Goal: Information Seeking & Learning: Learn about a topic

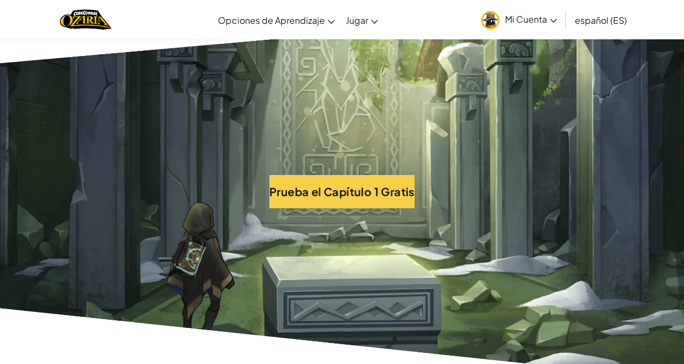
scroll to position [2376, 0]
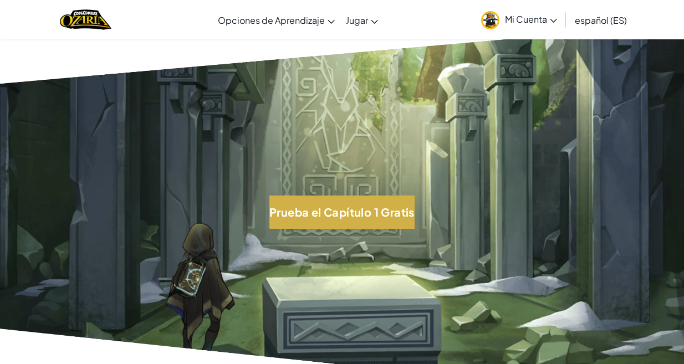
click at [372, 217] on button "Prueba el Capítulo 1 Gratis" at bounding box center [341, 212] width 145 height 33
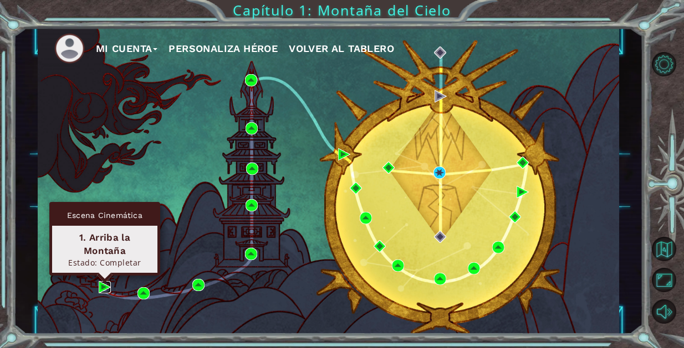
click at [101, 285] on img at bounding box center [105, 287] width 12 height 12
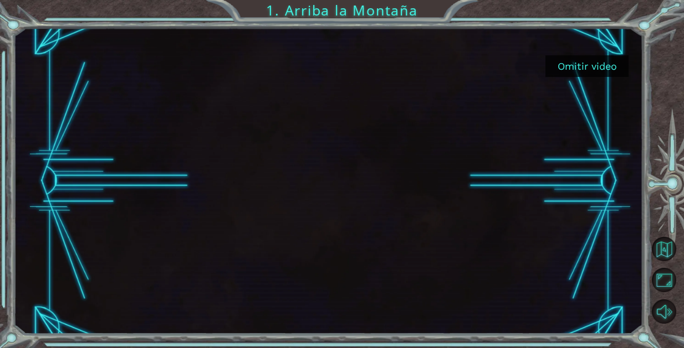
click at [598, 70] on button "Omitir video" at bounding box center [586, 66] width 83 height 22
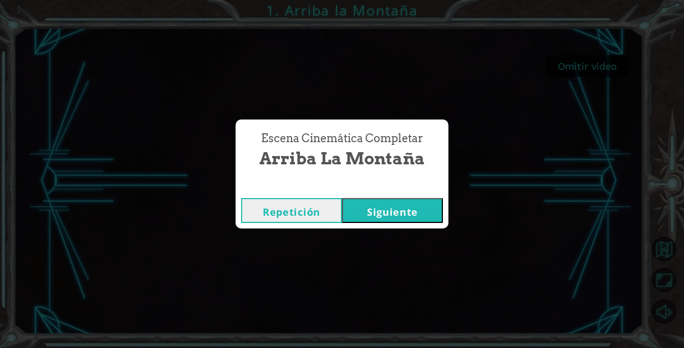
click at [372, 213] on button "Siguiente" at bounding box center [392, 210] width 101 height 25
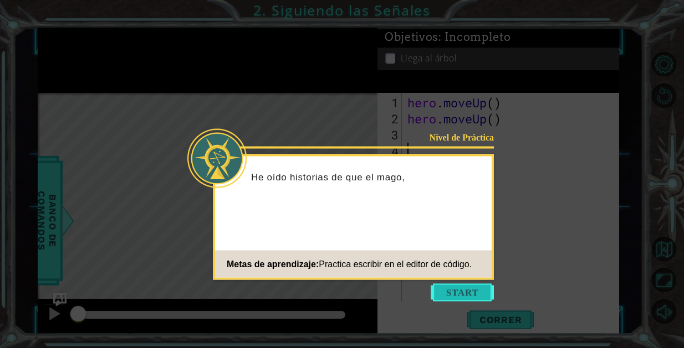
click at [450, 295] on button "Start" at bounding box center [461, 293] width 63 height 18
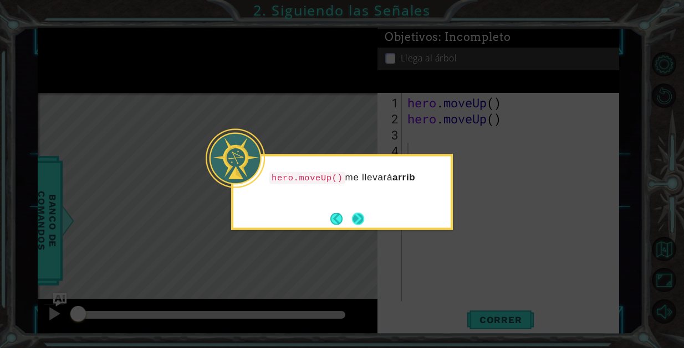
click at [361, 219] on button "Next" at bounding box center [358, 219] width 12 height 12
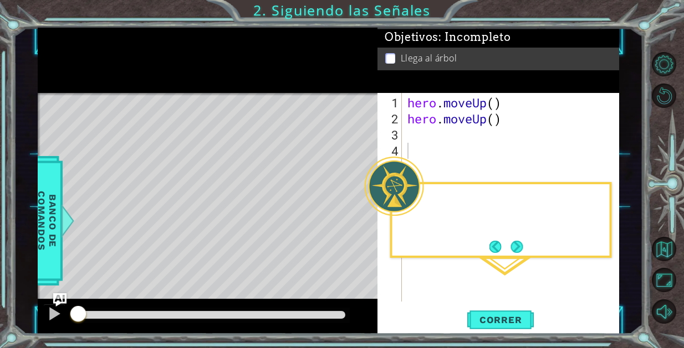
click at [361, 219] on div "Level Map" at bounding box center [294, 256] width 512 height 326
click at [512, 248] on button "Next" at bounding box center [516, 246] width 13 height 13
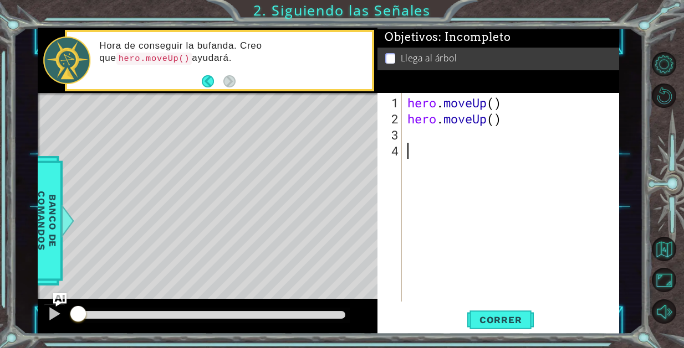
click at [438, 145] on div "hero . moveUp ( ) hero . moveUp ( )" at bounding box center [513, 215] width 217 height 241
click at [425, 130] on div "hero . moveUp ( ) hero . moveUp ( )" at bounding box center [513, 215] width 217 height 241
